Goal: Information Seeking & Learning: Learn about a topic

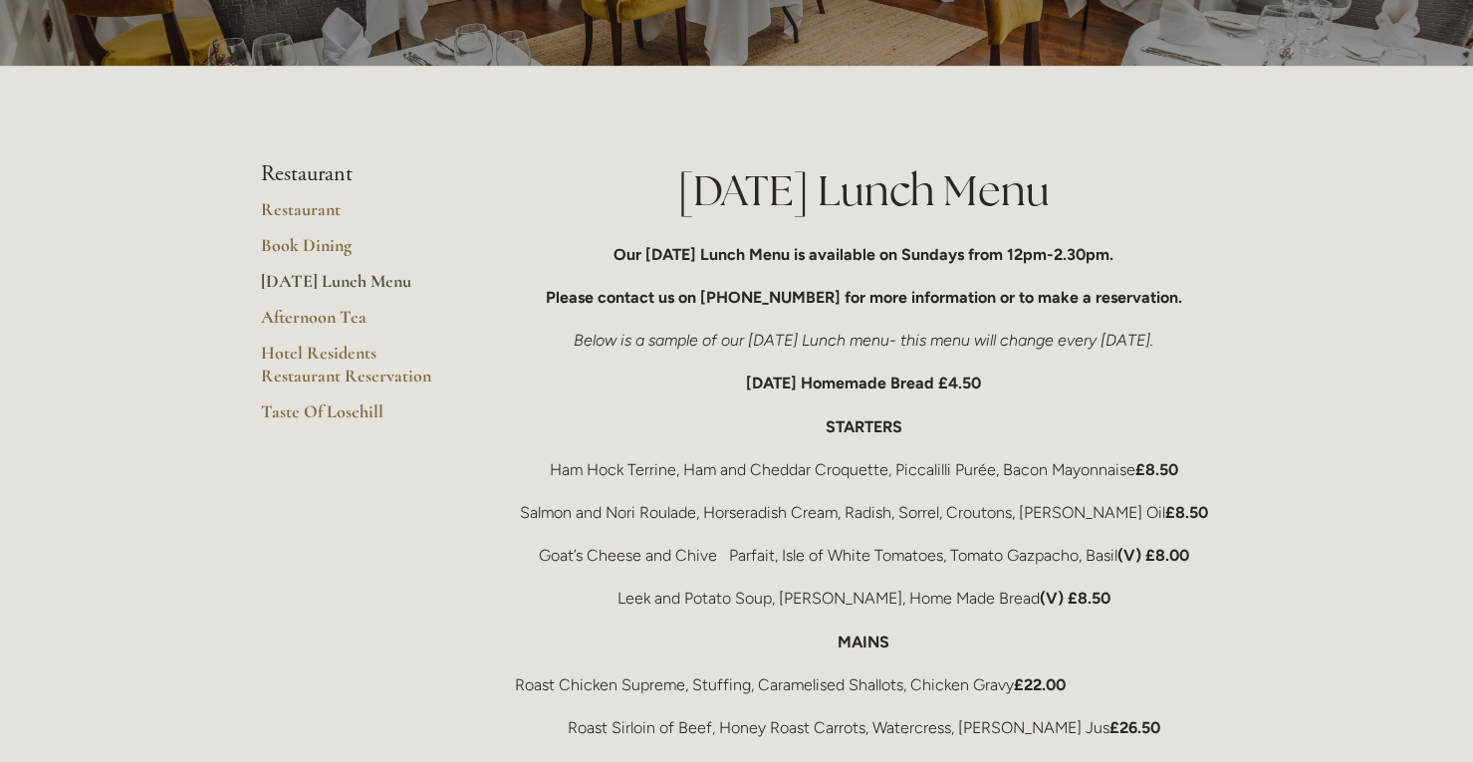
scroll to position [193, 0]
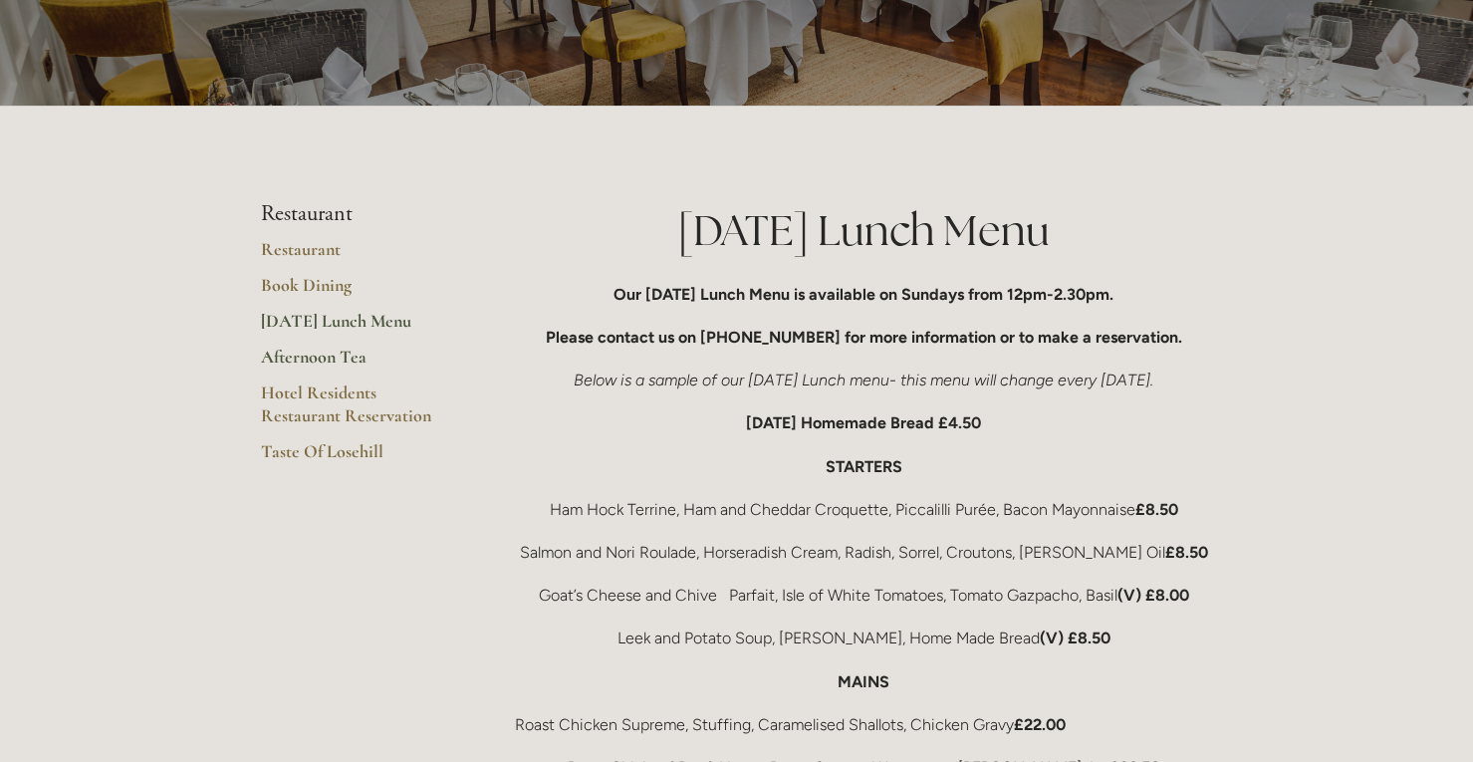
click at [311, 354] on link "Afternoon Tea" at bounding box center [356, 364] width 190 height 36
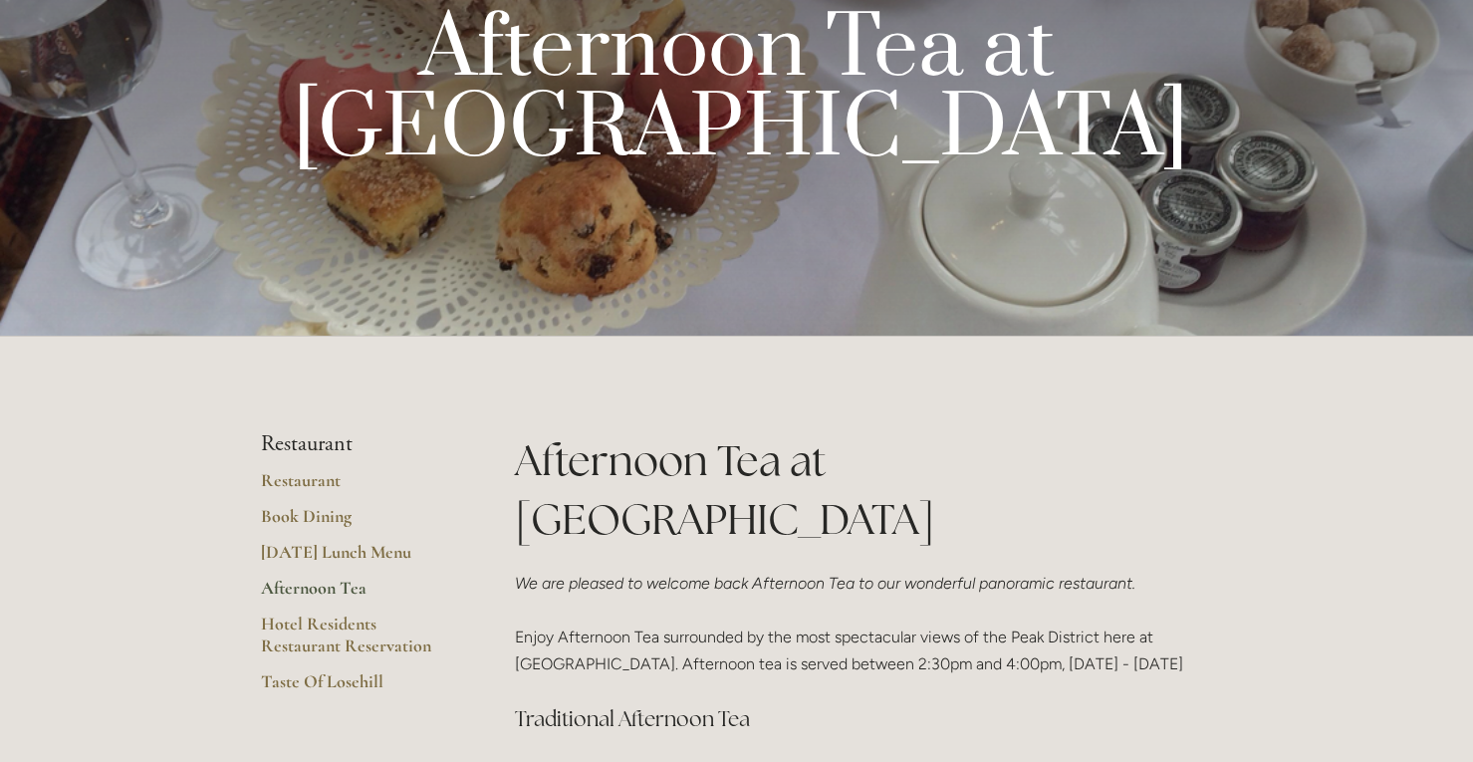
scroll to position [120, 0]
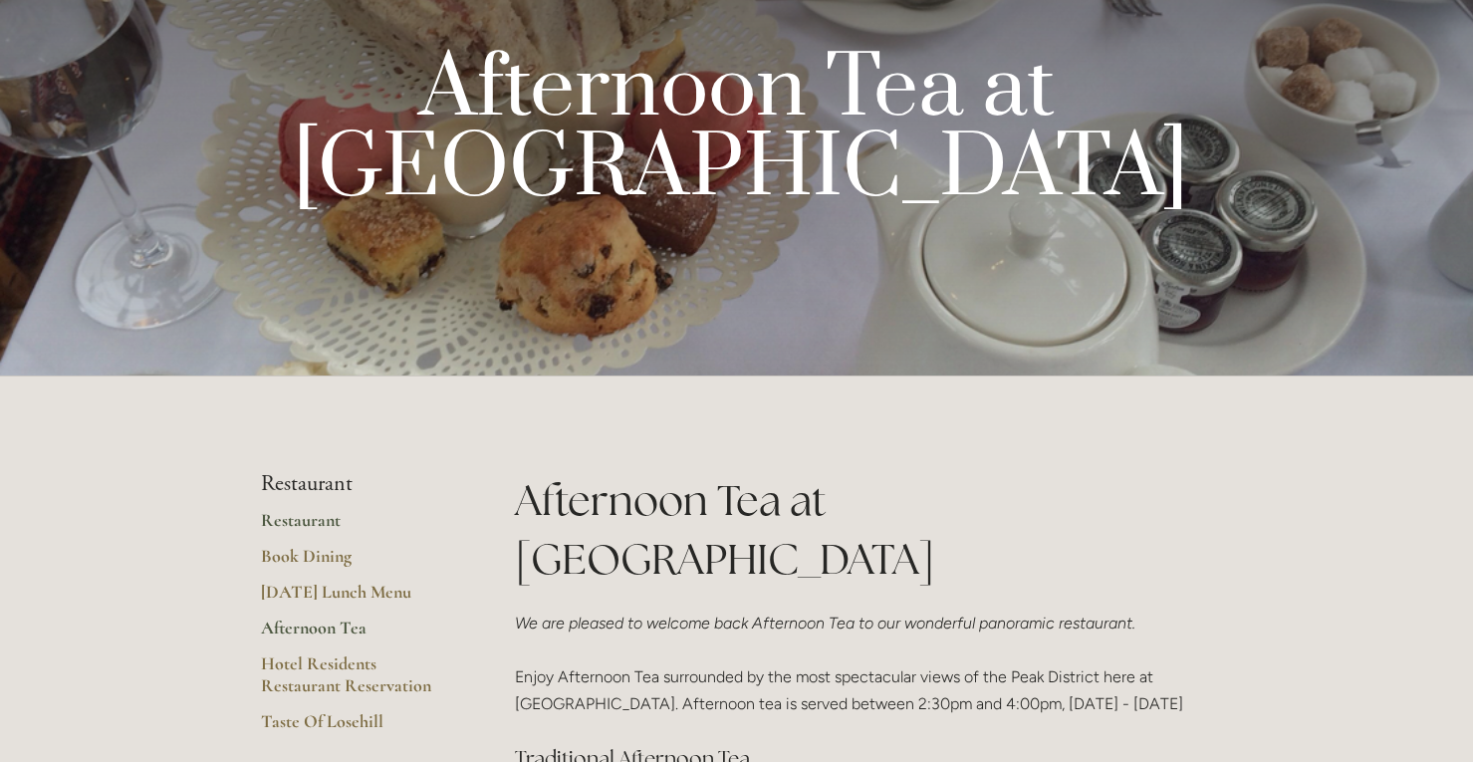
click at [322, 513] on link "Restaurant" at bounding box center [356, 527] width 190 height 36
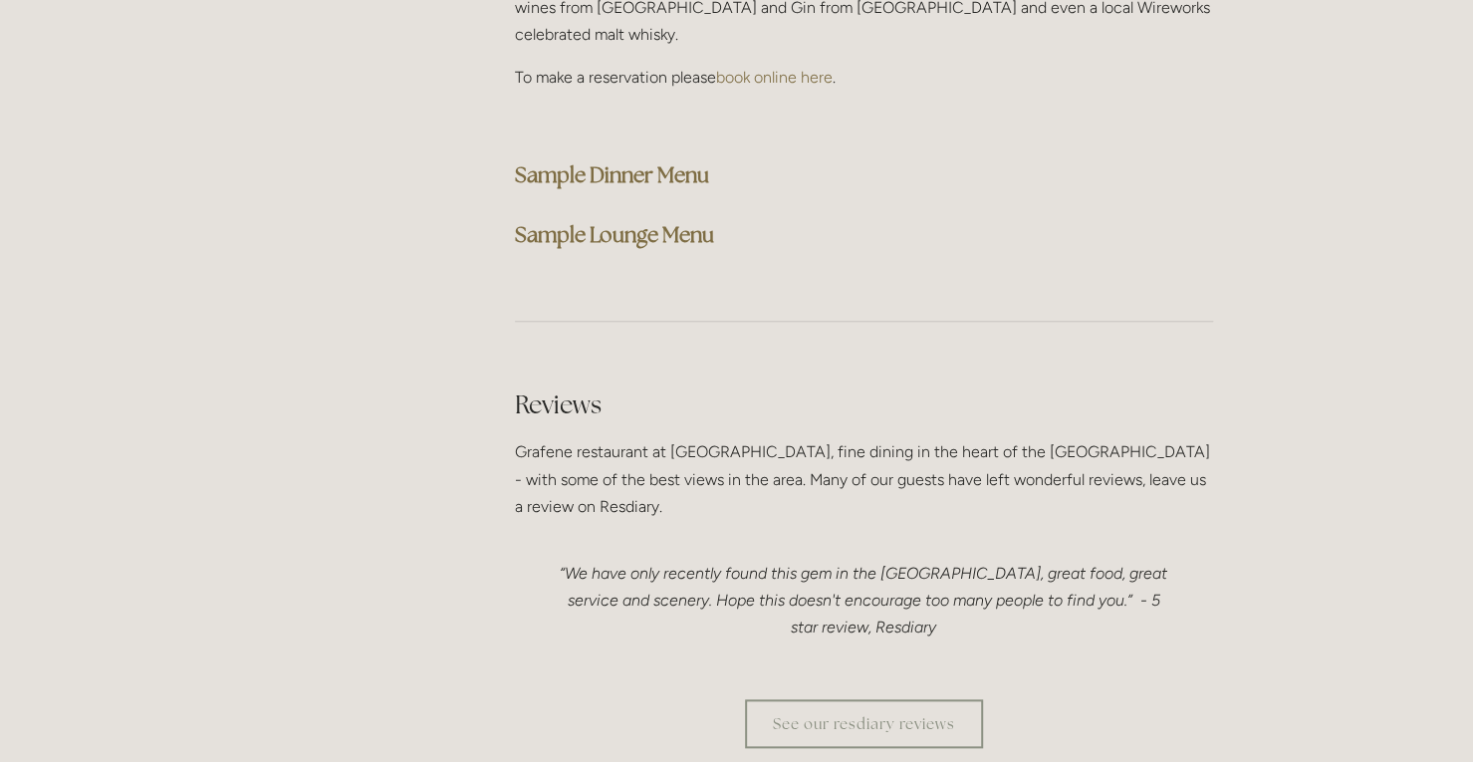
scroll to position [5342, 0]
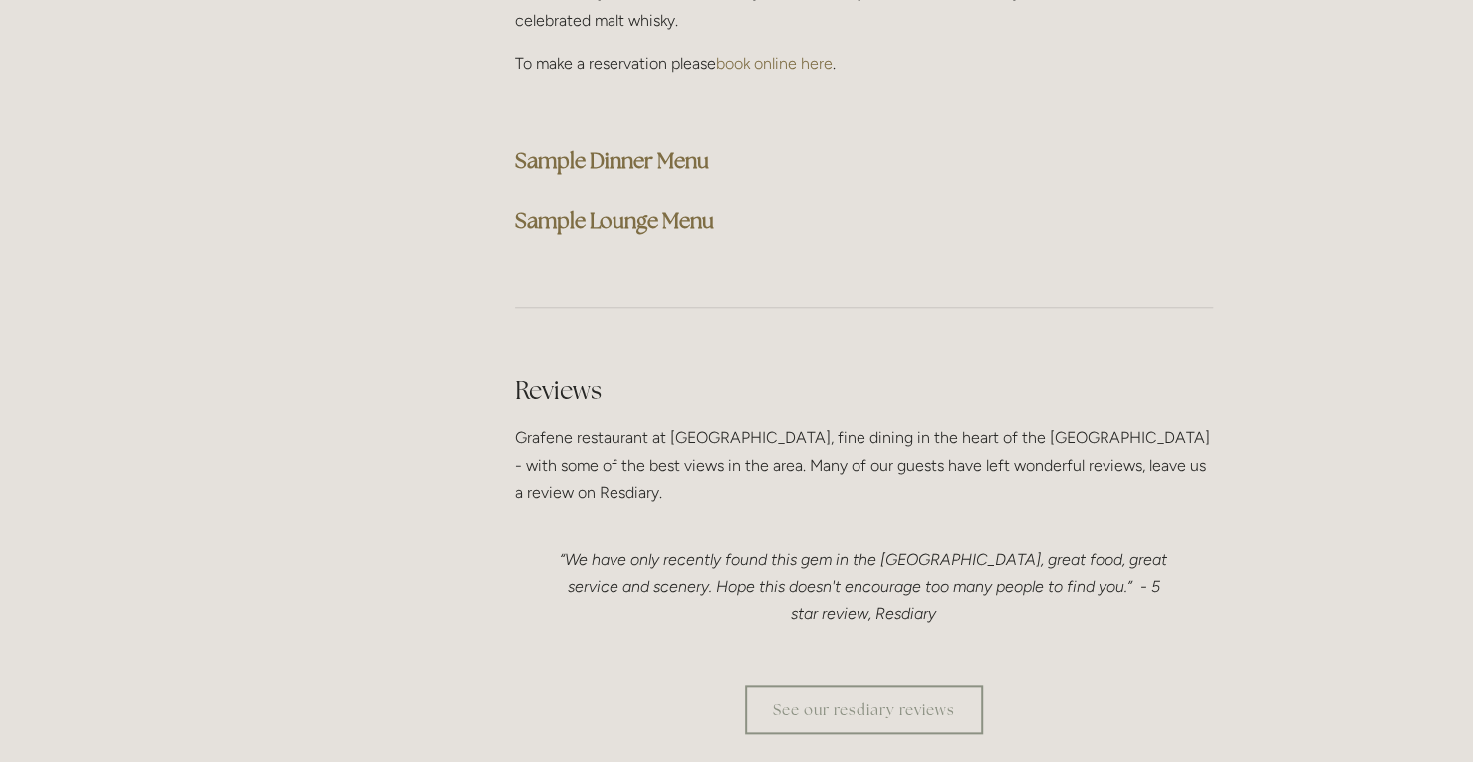
click at [687, 147] on strong "Sample Dinner Menu" at bounding box center [612, 160] width 194 height 27
click at [1458, 747] on div at bounding box center [1458, 747] width 0 height 0
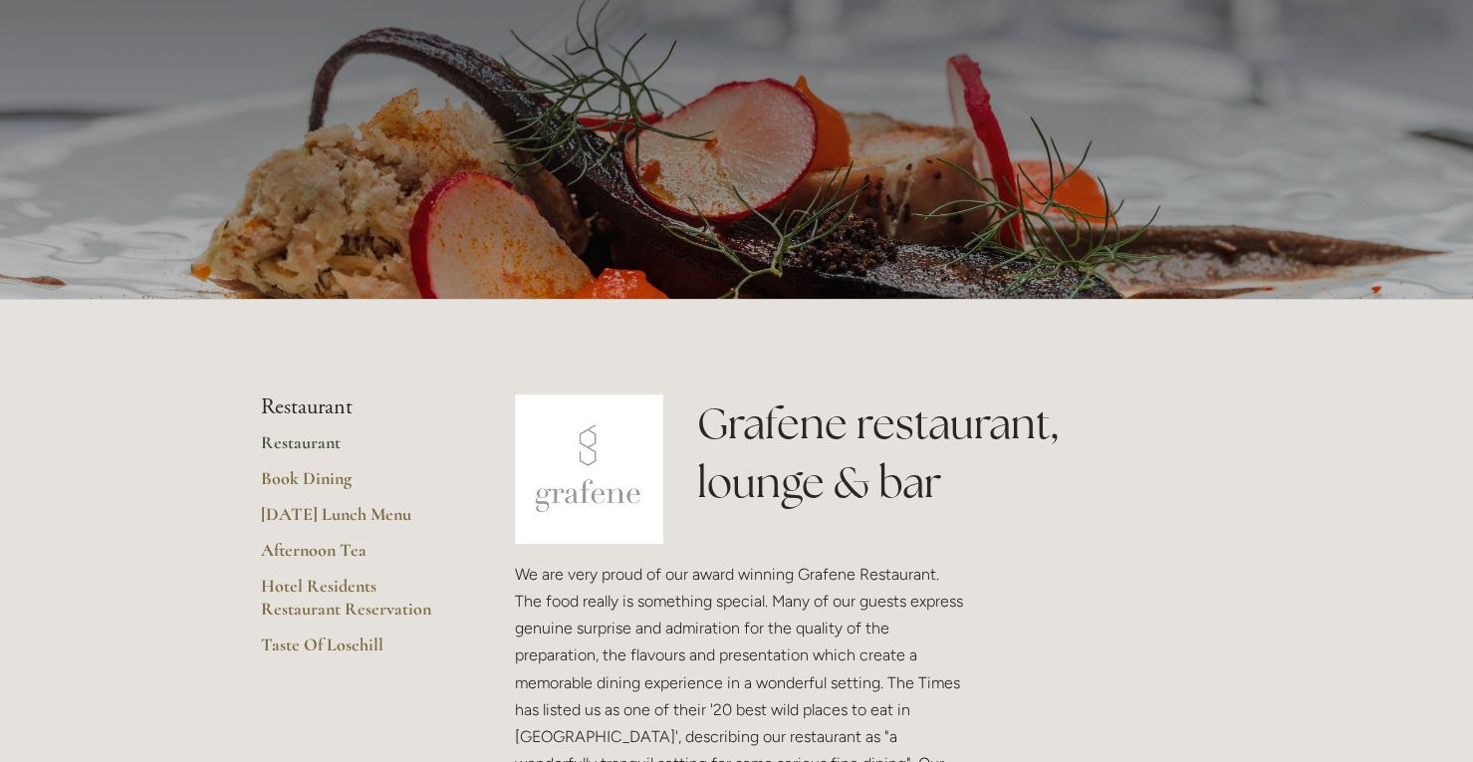
scroll to position [0, 0]
